Goal: Navigation & Orientation: Find specific page/section

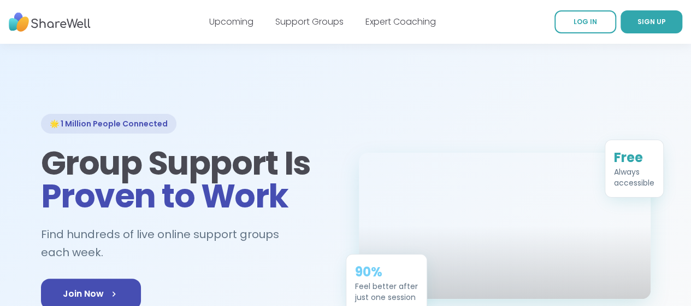
click at [230, 20] on link "Upcoming" at bounding box center [231, 21] width 44 height 13
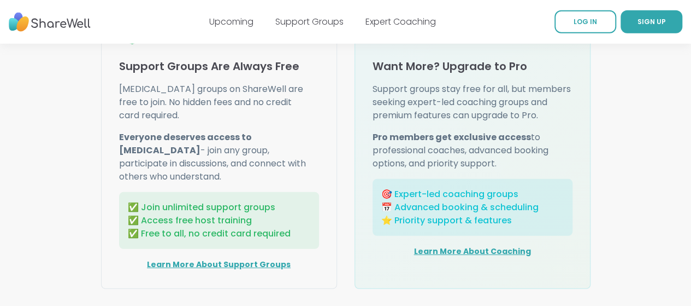
scroll to position [1894, 0]
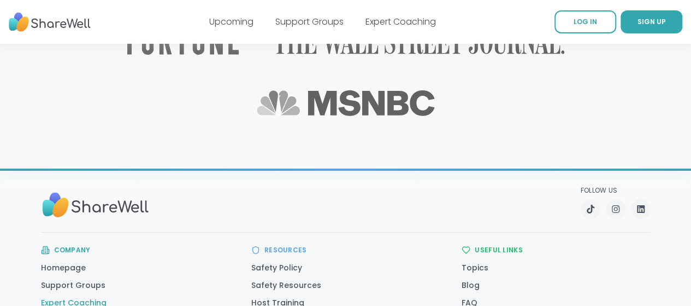
click at [45, 297] on link "Expert Coaching" at bounding box center [74, 302] width 66 height 11
